Goal: Information Seeking & Learning: Find specific page/section

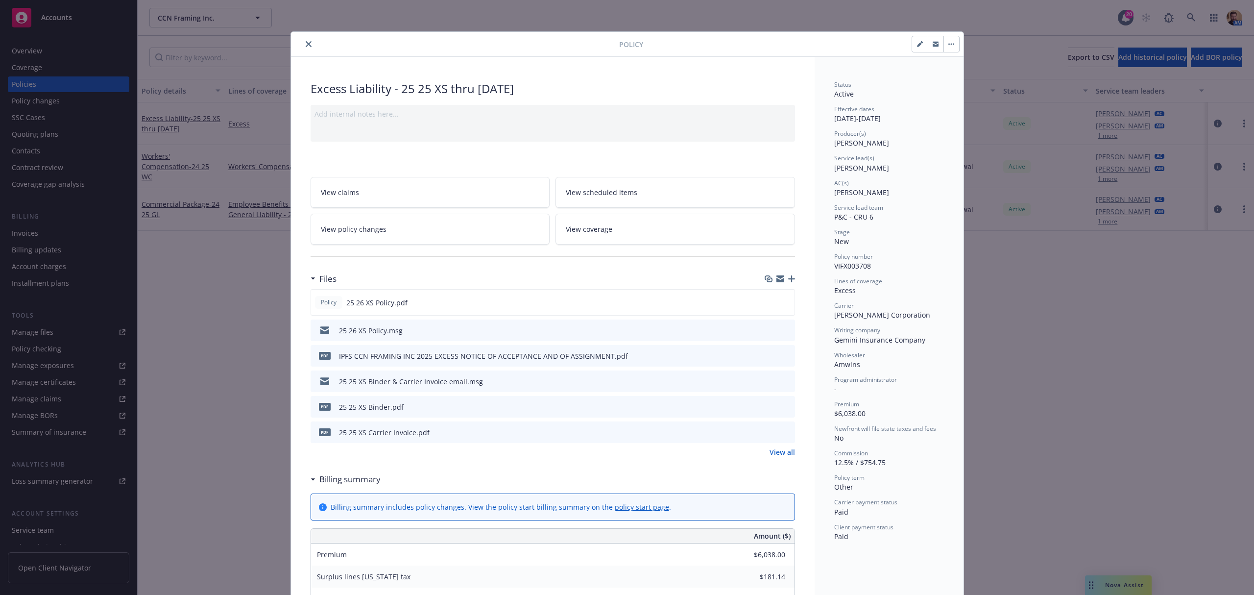
click at [306, 45] on icon "close" at bounding box center [309, 44] width 6 height 6
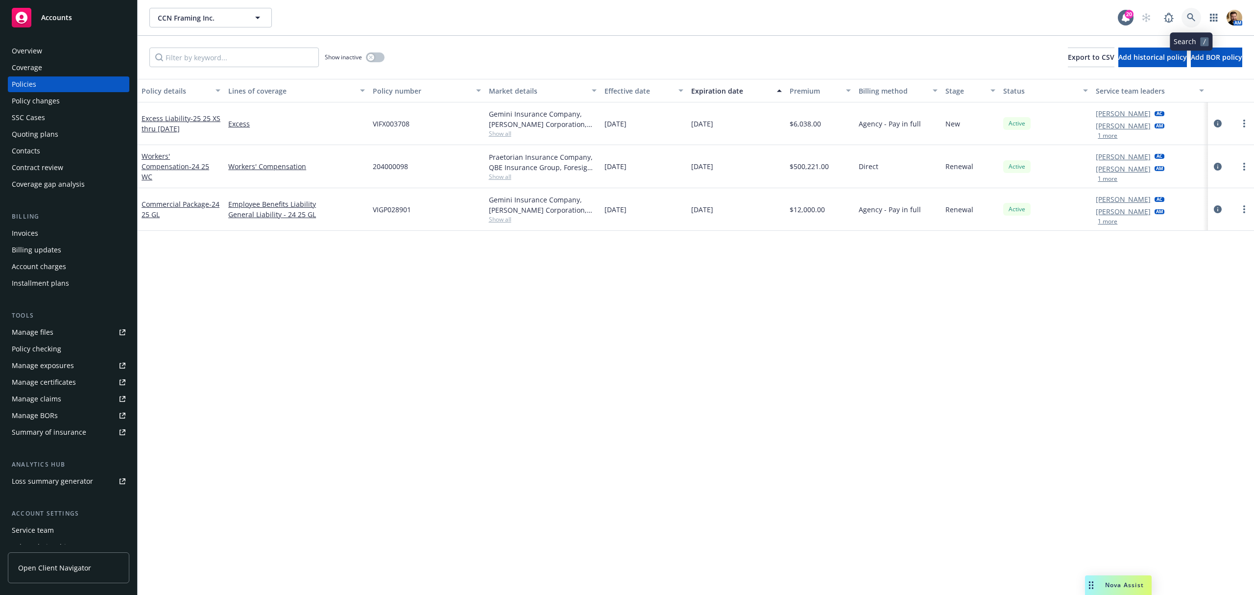
click at [1190, 14] on icon at bounding box center [1191, 17] width 9 height 9
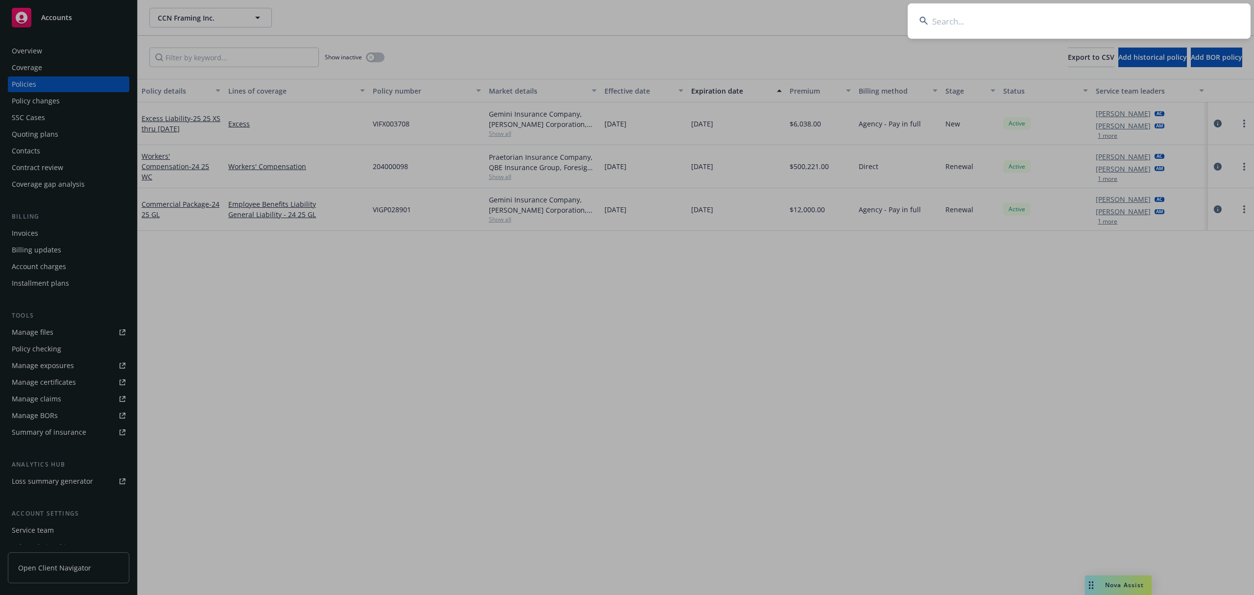
click at [1168, 24] on input at bounding box center [1079, 20] width 343 height 35
type input "barden ele"
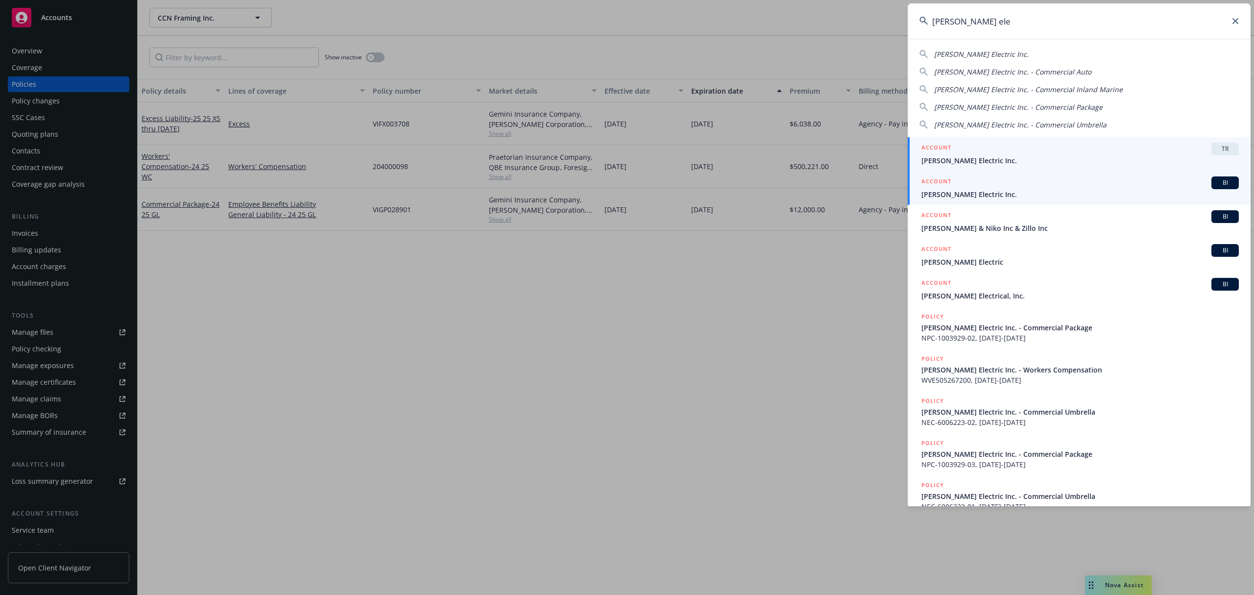
click at [920, 185] on link "ACCOUNT BI Barden Electric Inc." at bounding box center [1079, 188] width 343 height 34
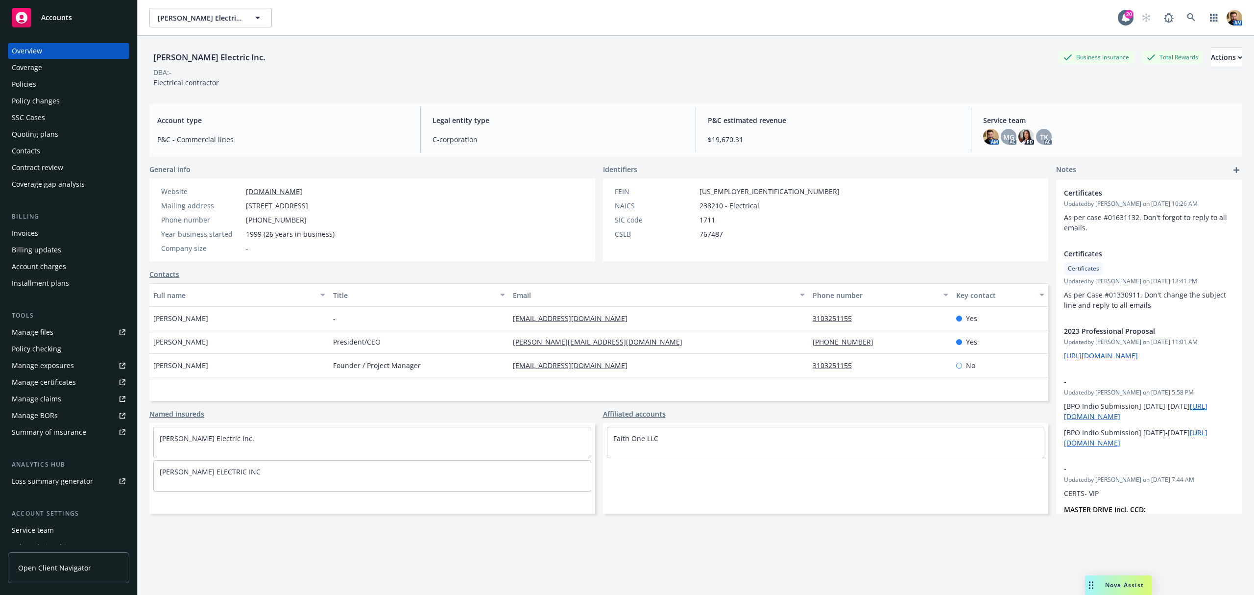
click at [24, 77] on div "Policies" at bounding box center [24, 84] width 24 height 16
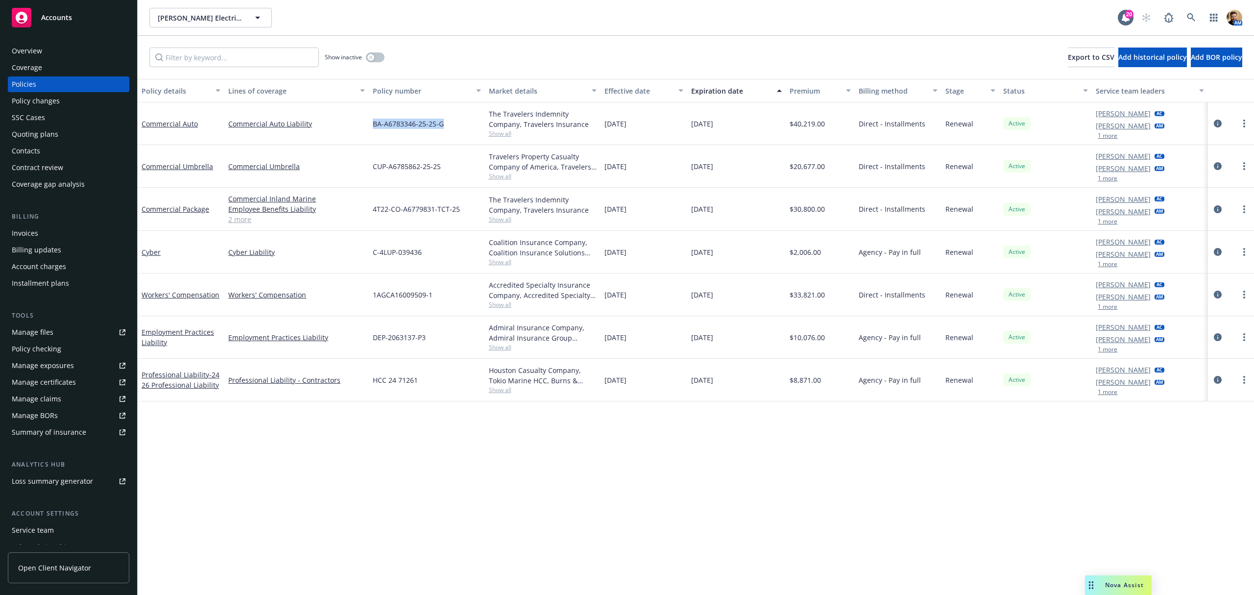
drag, startPoint x: 449, startPoint y: 122, endPoint x: 365, endPoint y: 120, distance: 83.3
click at [365, 120] on div "Commercial Auto Commercial Auto Liability BA-A6783346-25-2S-G The Travelers Ind…" at bounding box center [696, 123] width 1116 height 43
copy div "BA-A6783346-25-2S-G"
click at [440, 122] on span "BA-A6783346-25-2S-G" at bounding box center [408, 124] width 71 height 10
click at [439, 121] on span "BA-A6783346-25-2S-G" at bounding box center [408, 124] width 71 height 10
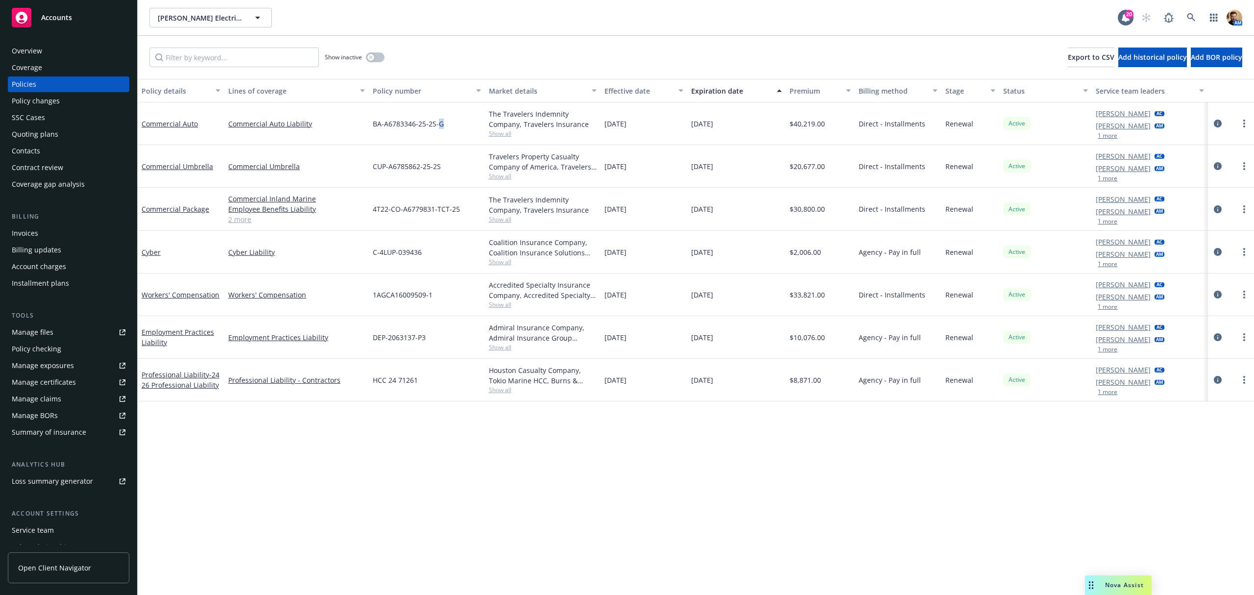
click at [437, 121] on span "BA-A6783346-25-2S-G" at bounding box center [408, 124] width 71 height 10
click at [437, 120] on span "BA-A6783346-25-2S-G" at bounding box center [408, 124] width 71 height 10
click at [1220, 125] on icon "circleInformation" at bounding box center [1218, 124] width 8 height 8
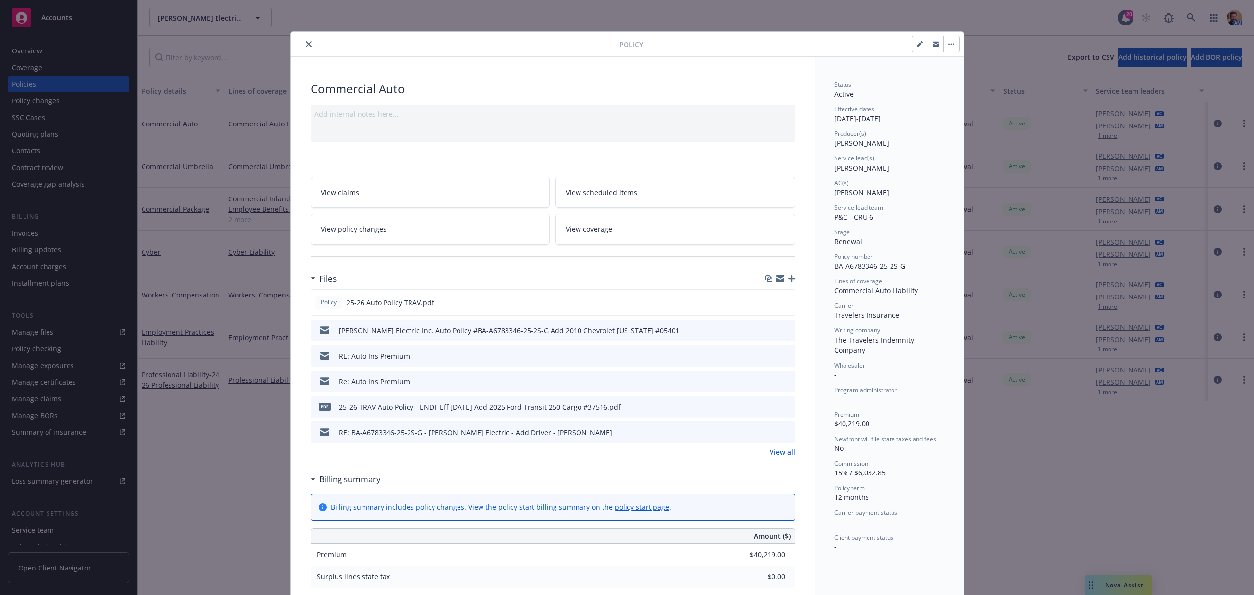
click at [449, 233] on link "View policy changes" at bounding box center [431, 229] width 240 height 31
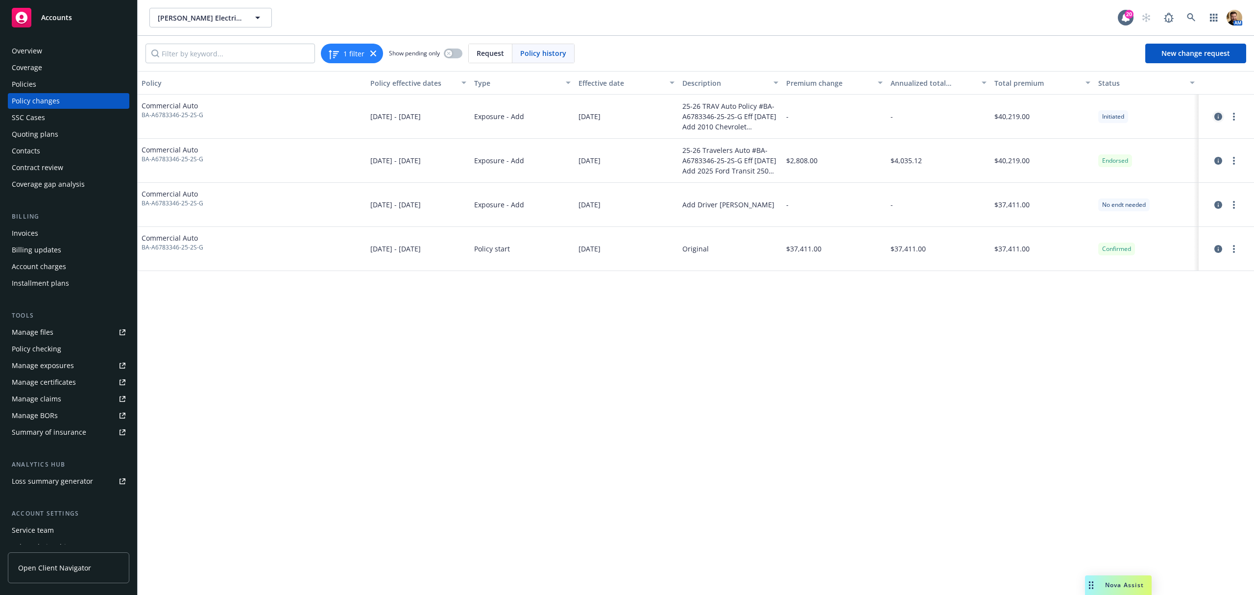
click at [1217, 114] on icon "circleInformation" at bounding box center [1218, 117] width 8 height 8
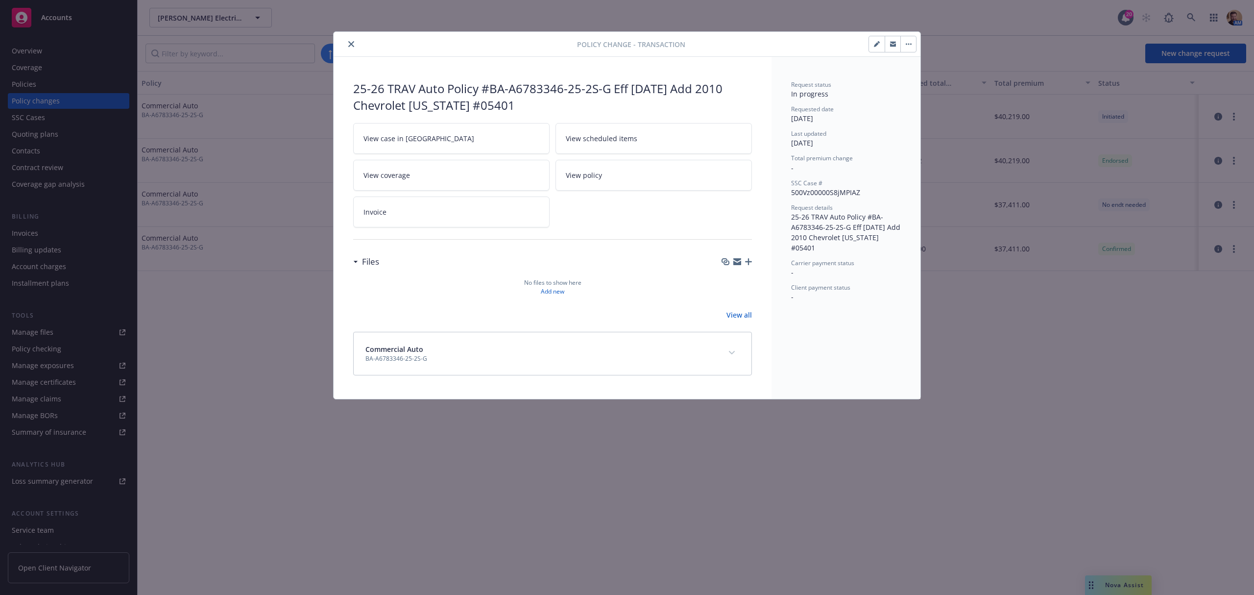
click at [733, 354] on icon "expand content" at bounding box center [732, 352] width 6 height 3
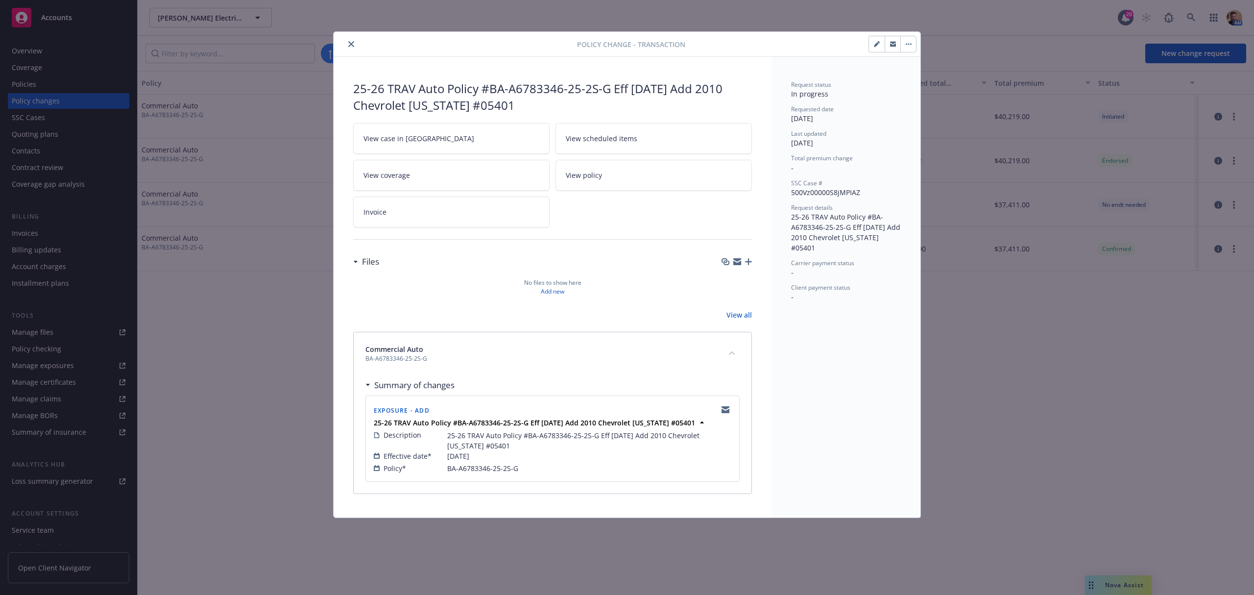
click at [424, 135] on link "View case in SSC" at bounding box center [451, 138] width 196 height 31
click at [351, 44] on icon "close" at bounding box center [351, 44] width 6 height 6
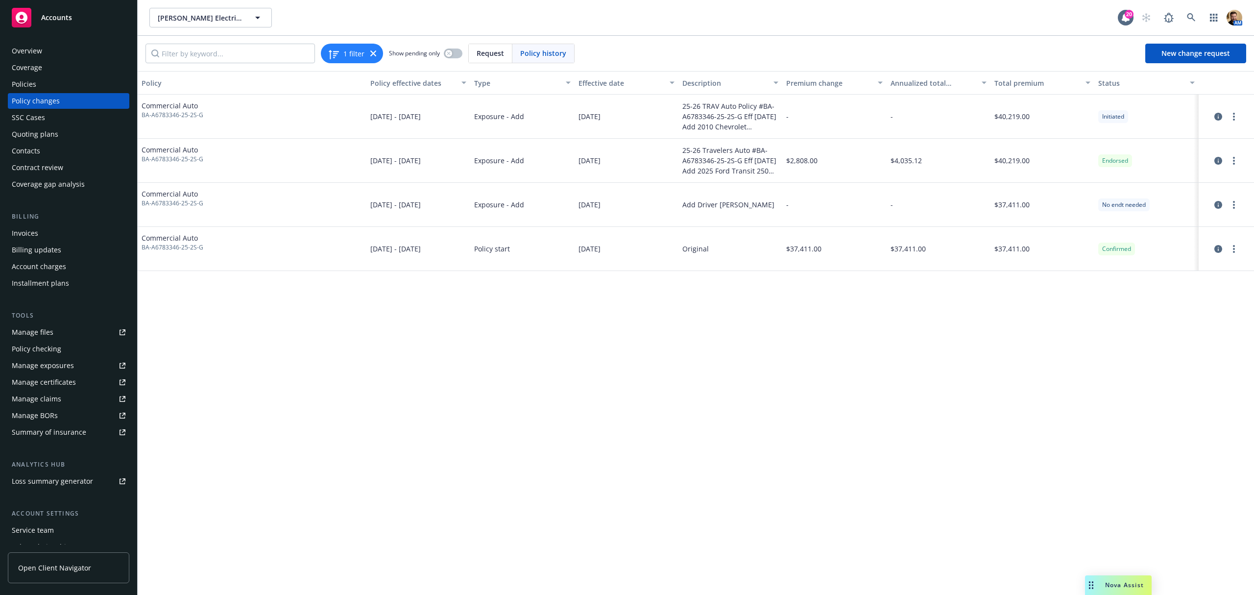
click at [40, 78] on div "Policies" at bounding box center [69, 84] width 114 height 16
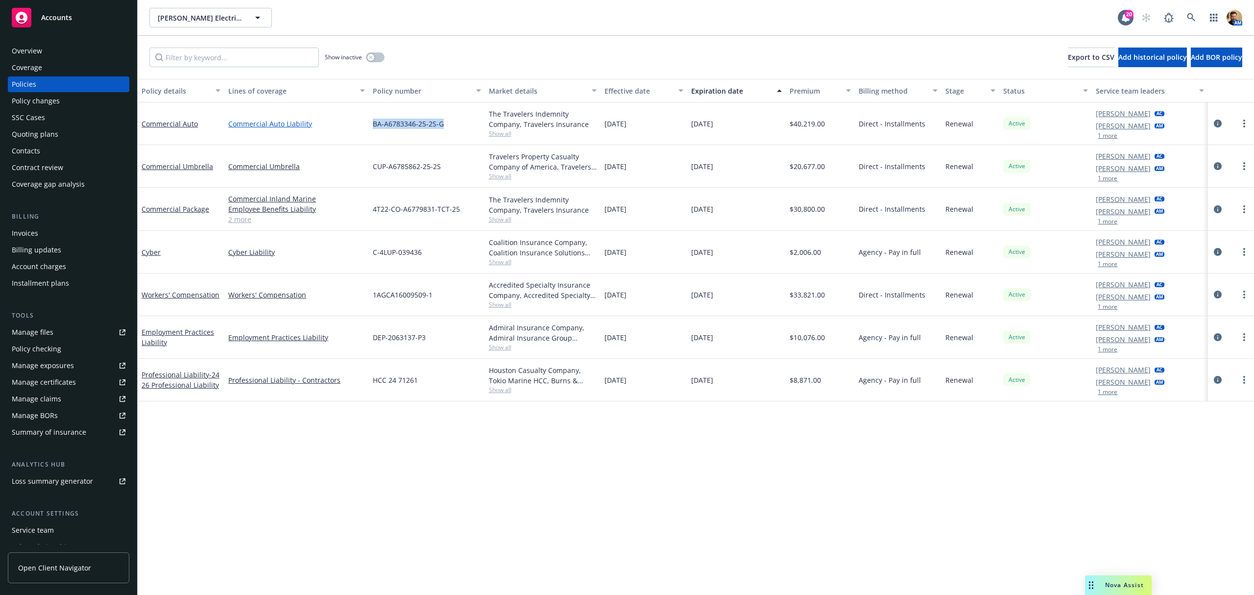
drag, startPoint x: 454, startPoint y: 120, endPoint x: 363, endPoint y: 120, distance: 90.1
click at [363, 120] on div "Commercial Auto Commercial Auto Liability BA-A6783346-25-2S-G The Travelers Ind…" at bounding box center [696, 123] width 1116 height 43
copy div "BA-A6783346-25-2S-G"
click at [1191, 12] on link at bounding box center [1191, 18] width 20 height 20
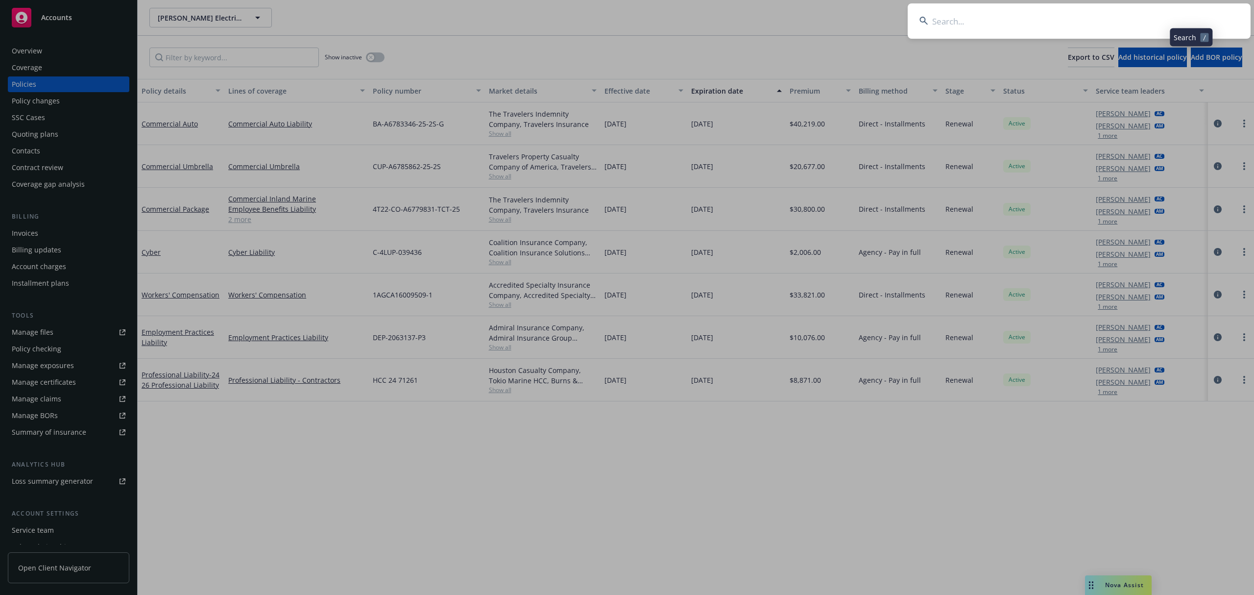
click at [1141, 24] on input at bounding box center [1079, 20] width 343 height 35
type input "ccn framing"
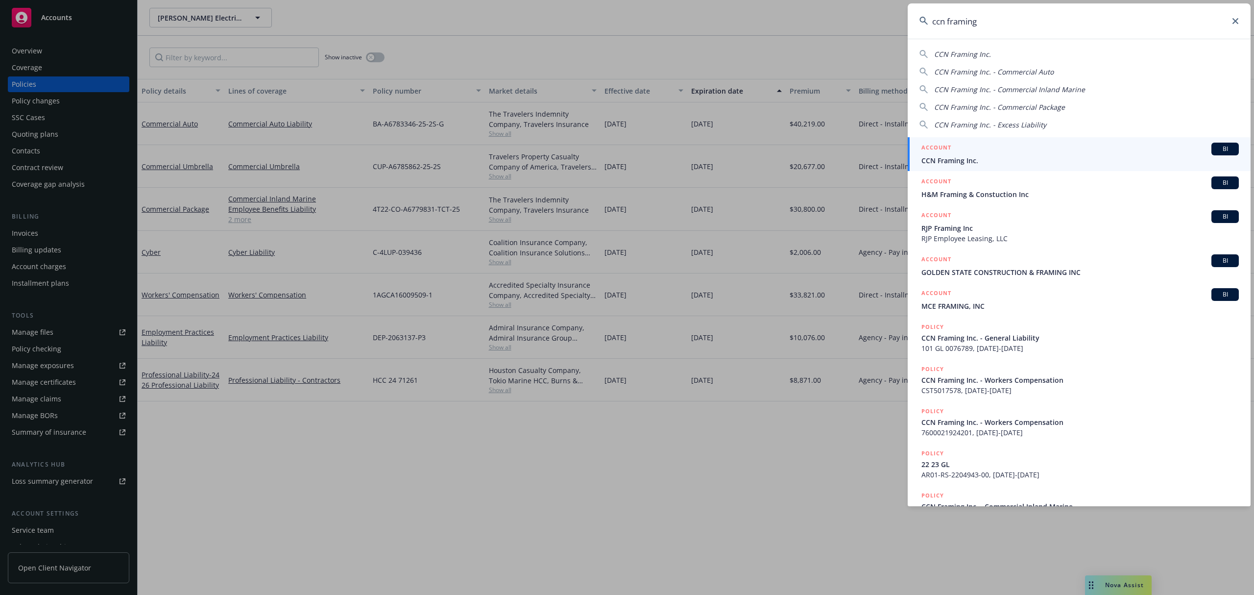
click at [984, 143] on div "ACCOUNT BI" at bounding box center [1079, 149] width 317 height 13
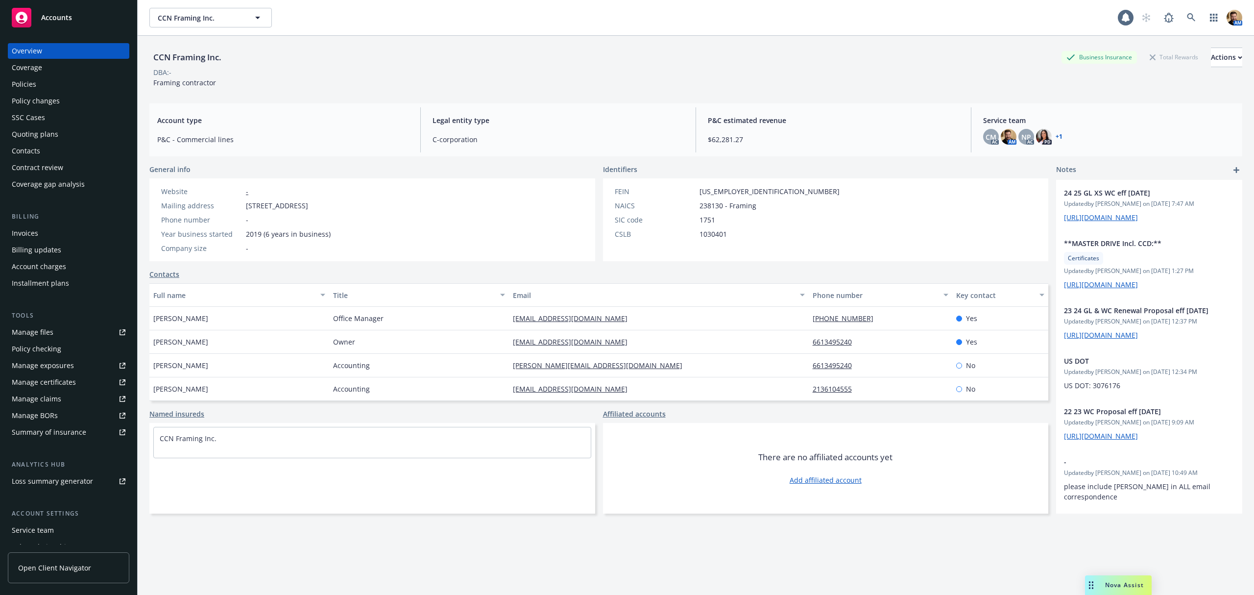
click at [46, 138] on div "Quoting plans" at bounding box center [35, 134] width 47 height 16
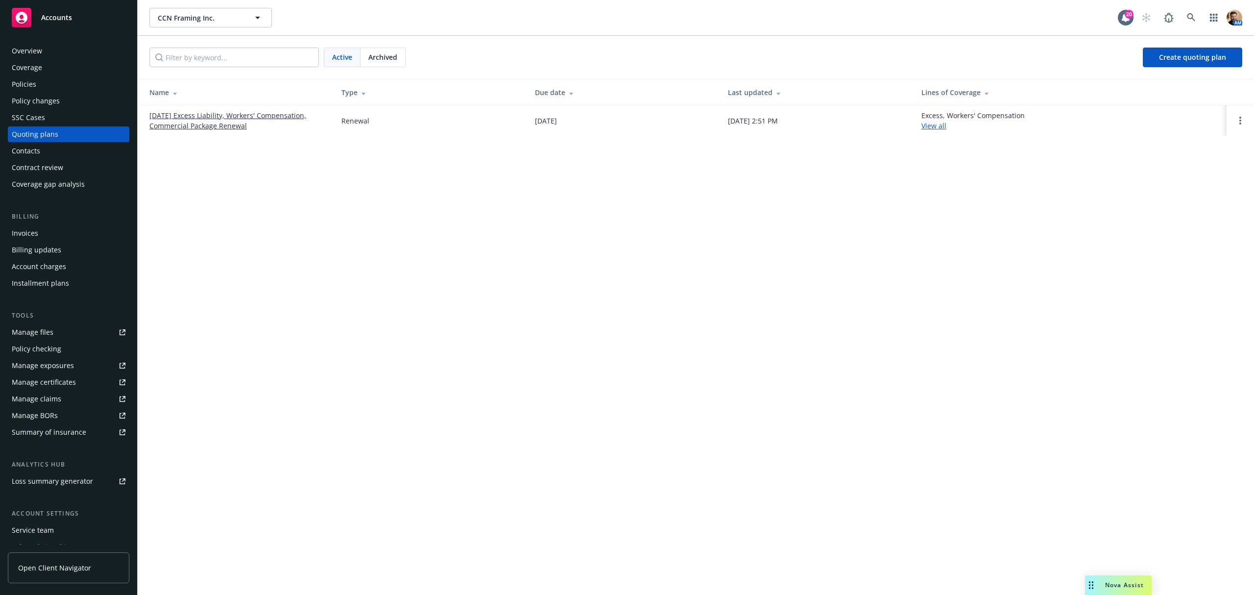
click at [198, 122] on link "[DATE] Excess Liability, Workers' Compensation, Commercial Package Renewal" at bounding box center [237, 120] width 176 height 21
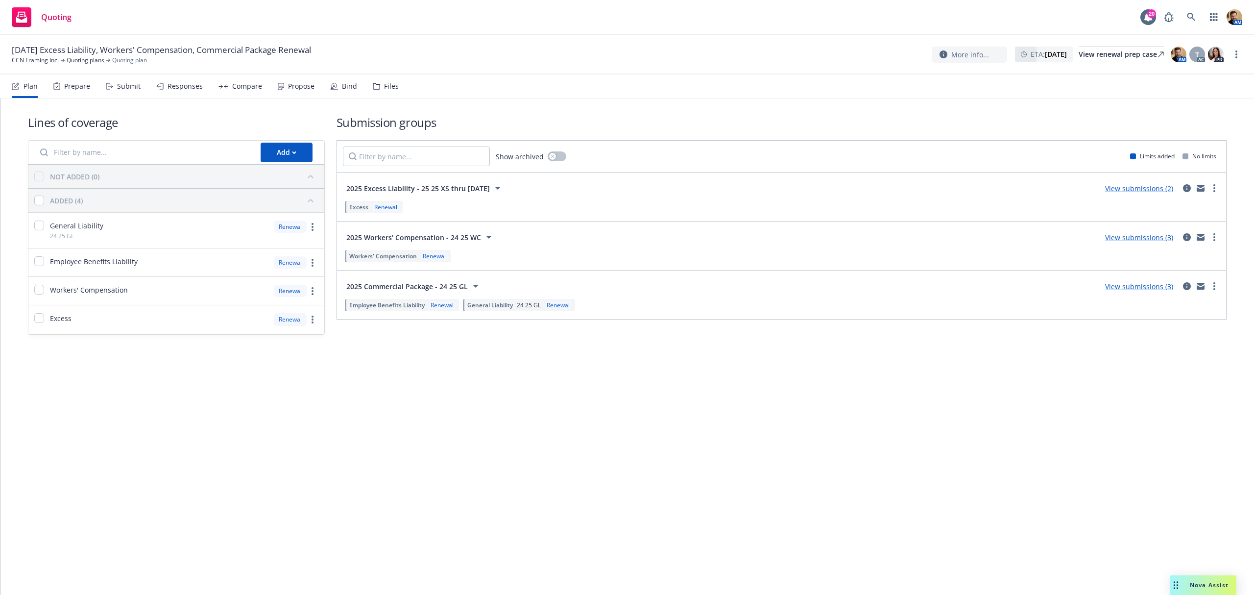
click at [118, 88] on div "Submit" at bounding box center [129, 86] width 24 height 8
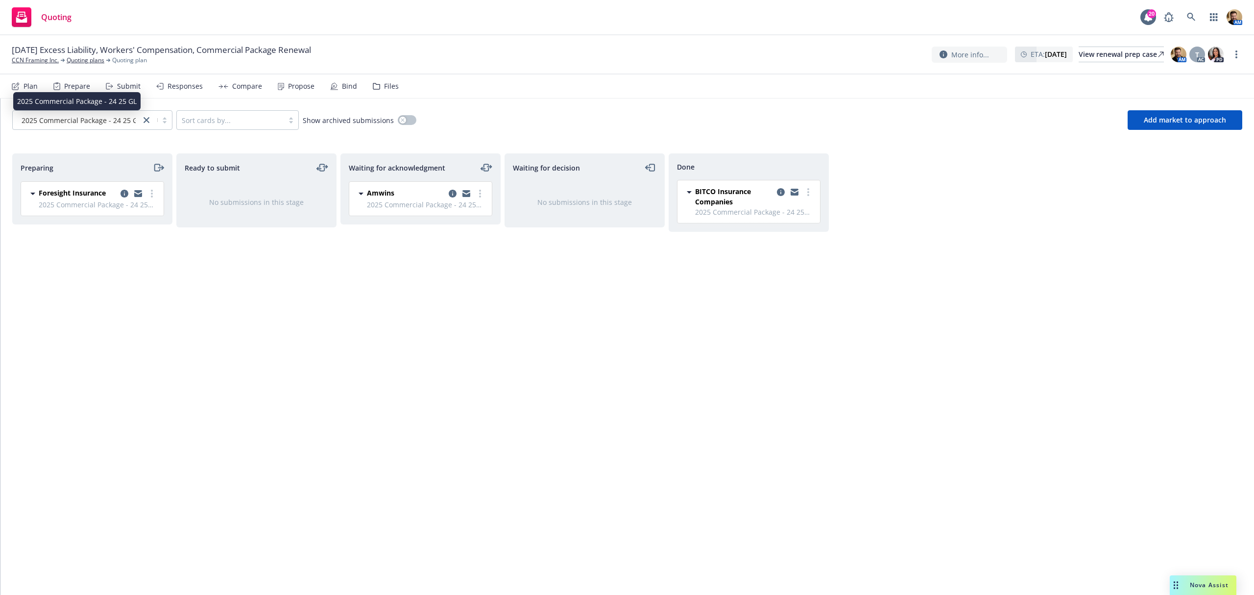
click at [77, 120] on span "2025 Commercial Package - 24 25 GL" at bounding box center [82, 120] width 120 height 10
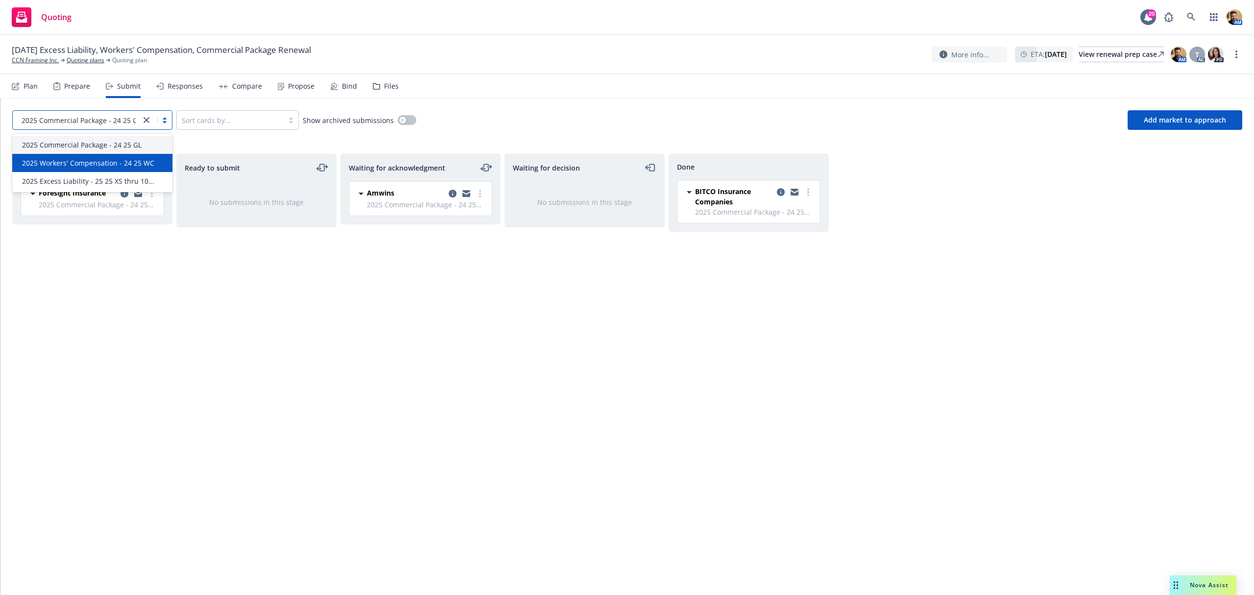
click at [71, 168] on div "2025 Workers' Compensation - 24 25 WC" at bounding box center [92, 163] width 160 height 18
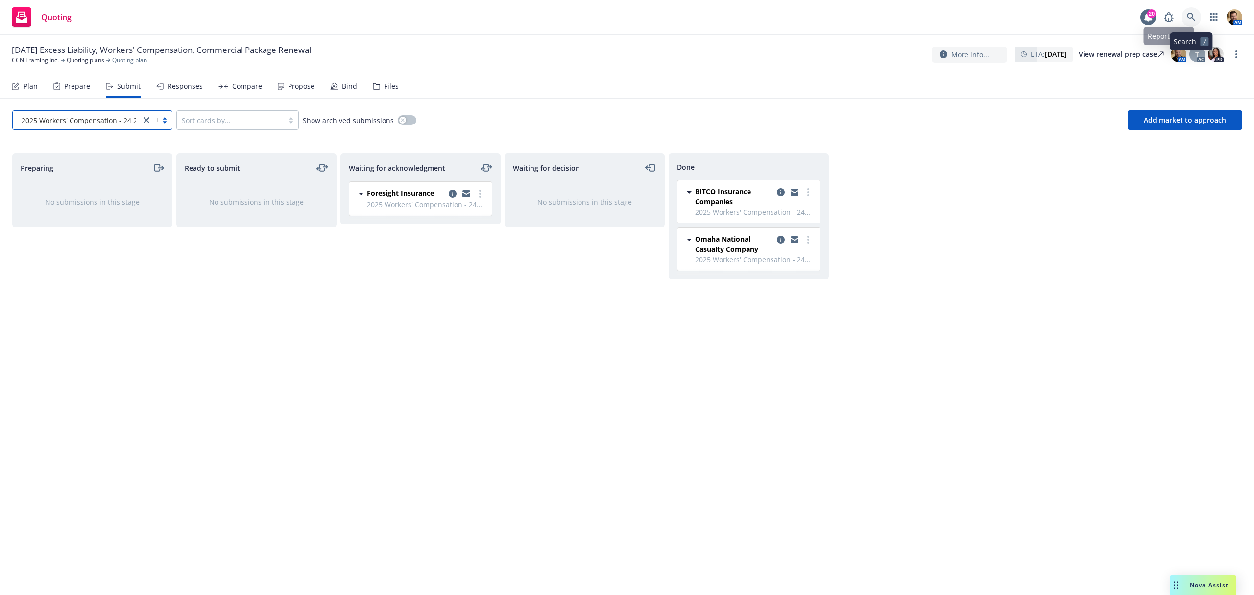
click at [1187, 16] on icon at bounding box center [1191, 17] width 9 height 9
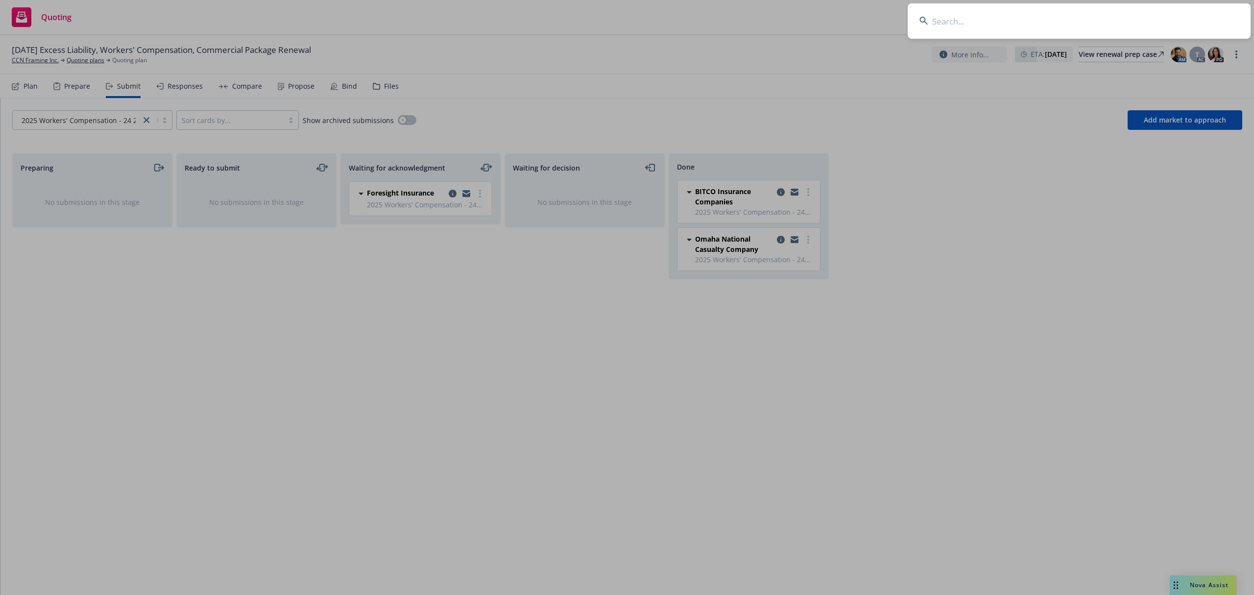
click at [1088, 23] on input at bounding box center [1079, 20] width 343 height 35
type input "P"
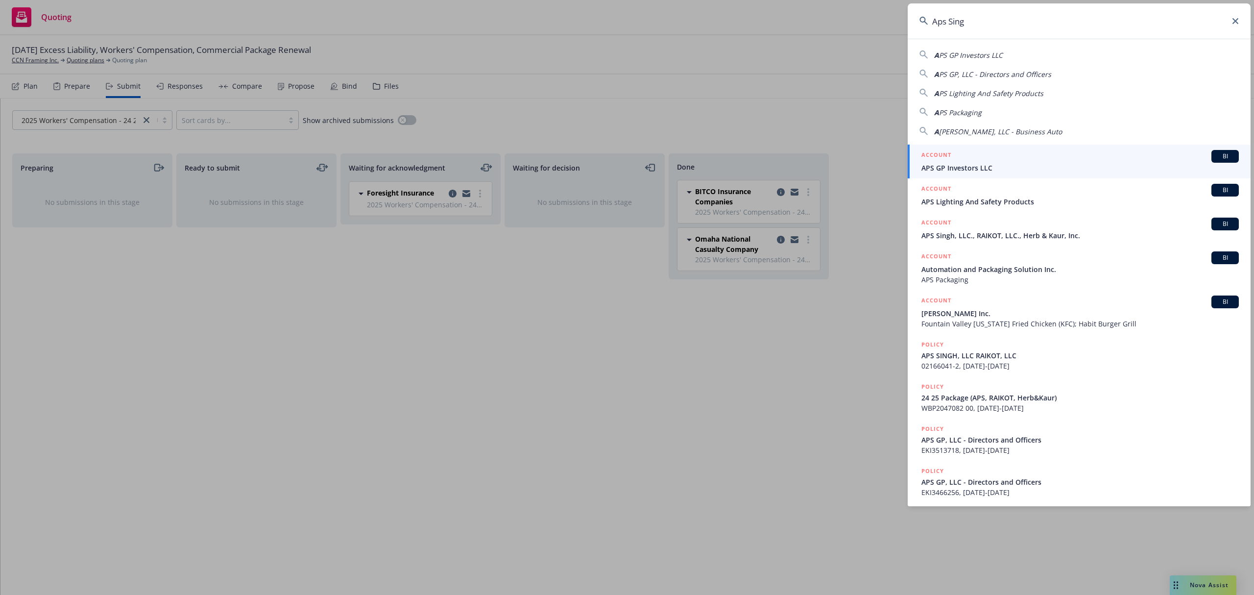
type input "[PERSON_NAME]"
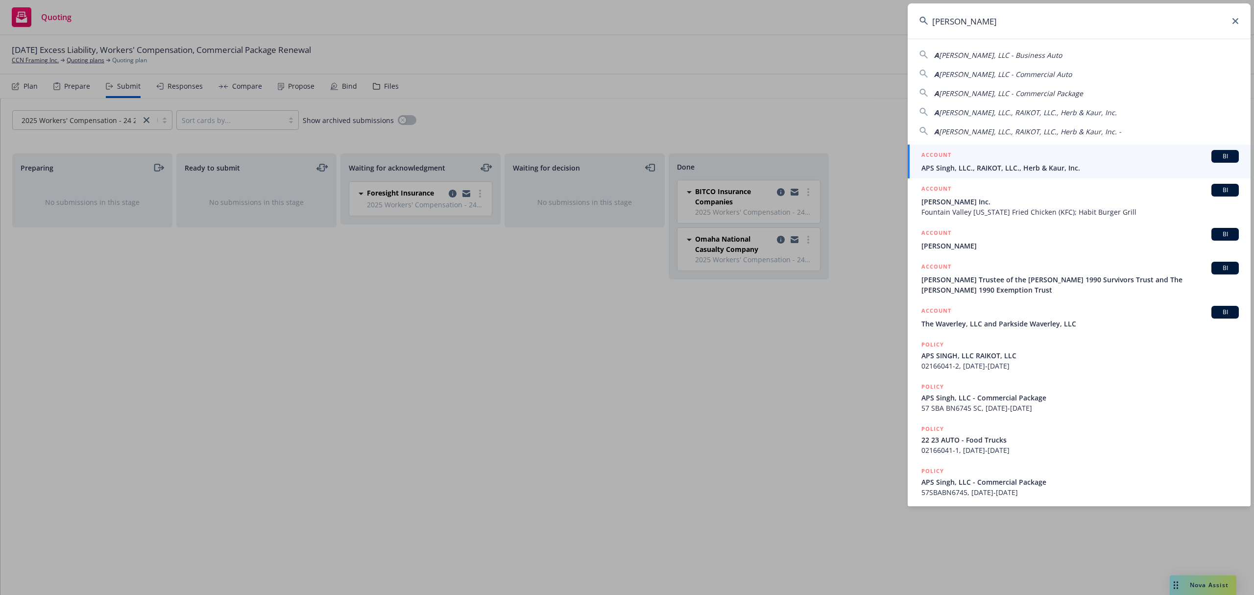
click at [976, 164] on span "APS Singh, LLC., RAIKOT, LLC., Herb & Kaur, Inc." at bounding box center [1079, 168] width 317 height 10
